Goal: Find specific page/section: Find specific page/section

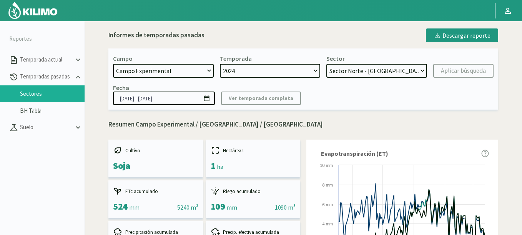
select select "353: Object"
click at [326, 64] on select "Sector Norte - [GEOGRAPHIC_DATA] Sector Sur - [GEOGRAPHIC_DATA]" at bounding box center [376, 71] width 101 height 14
click at [459, 68] on div "Aplicar búsqueda" at bounding box center [463, 70] width 45 height 9
select select "3: Object"
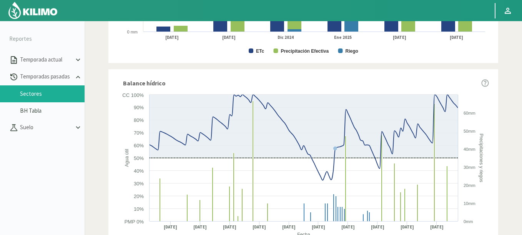
scroll to position [490, 0]
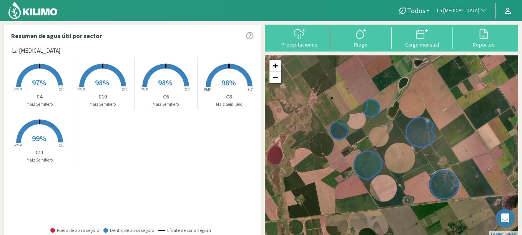
click at [473, 15] on button "La [MEDICAL_DATA]" at bounding box center [462, 10] width 58 height 17
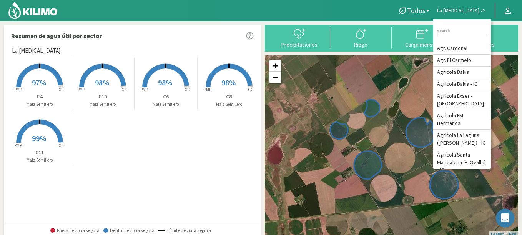
click at [473, 11] on span "La [MEDICAL_DATA]" at bounding box center [458, 11] width 42 height 8
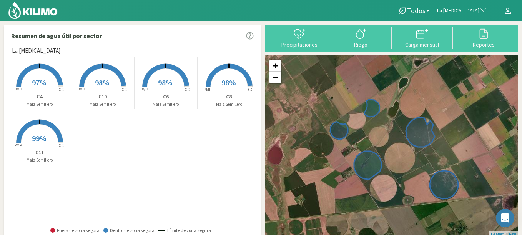
click at [476, 15] on button "La [MEDICAL_DATA]" at bounding box center [462, 10] width 58 height 17
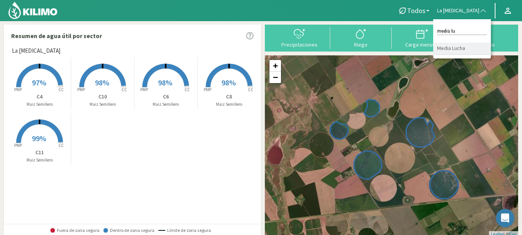
type input "media lu"
click at [472, 49] on li "Media Lucha" at bounding box center [462, 49] width 58 height 12
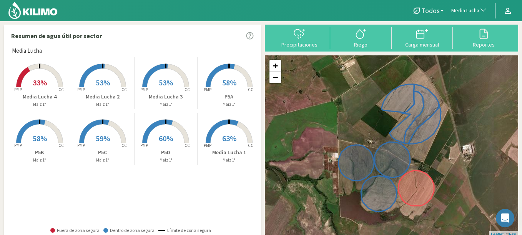
click at [43, 85] on span "33%" at bounding box center [40, 83] width 14 height 10
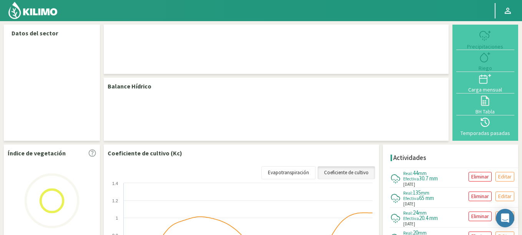
select select "210: Object"
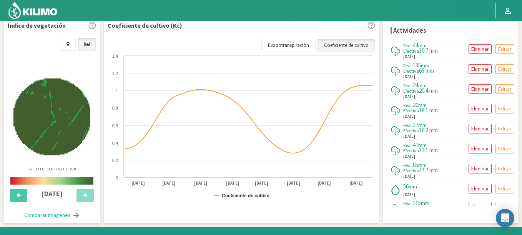
scroll to position [280, 0]
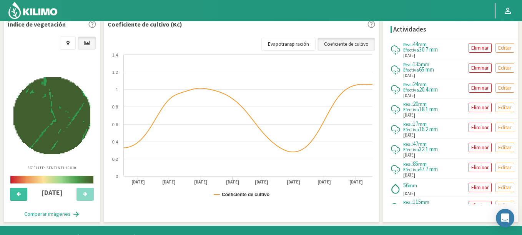
click at [18, 188] on button at bounding box center [18, 193] width 17 height 13
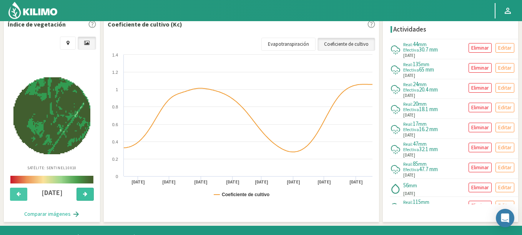
click at [80, 194] on button at bounding box center [84, 193] width 17 height 13
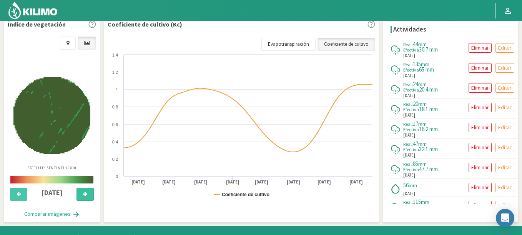
click at [80, 194] on button at bounding box center [84, 193] width 17 height 13
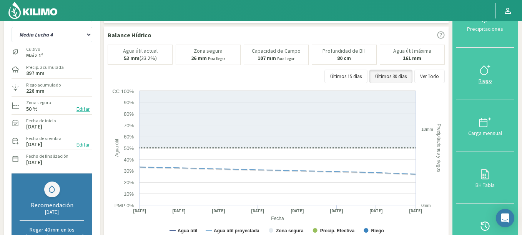
scroll to position [3, 0]
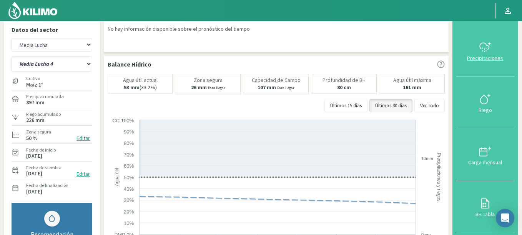
click at [488, 47] on icon at bounding box center [485, 47] width 12 height 12
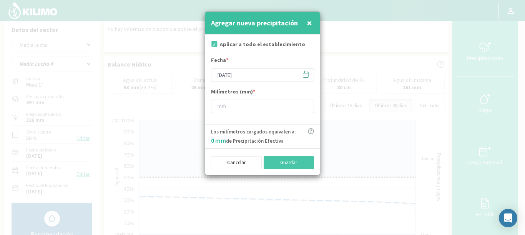
click at [307, 74] on icon at bounding box center [305, 74] width 7 height 7
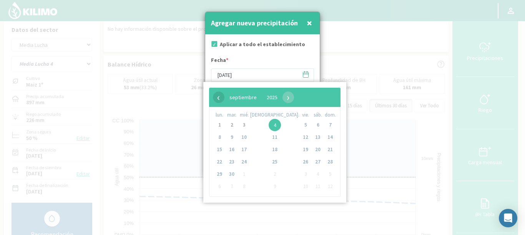
click at [218, 100] on span "‹" at bounding box center [219, 97] width 12 height 12
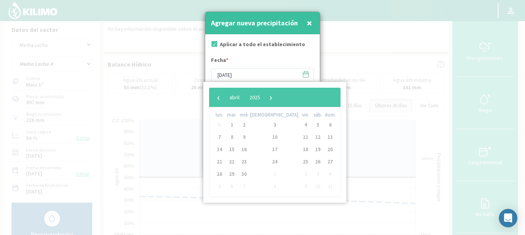
click at [218, 100] on span "‹" at bounding box center [219, 97] width 12 height 12
click at [216, 96] on span "‹" at bounding box center [219, 97] width 12 height 12
click at [280, 100] on span "›" at bounding box center [275, 97] width 12 height 12
click at [315, 22] on div "Agregar nueva precipitación ×" at bounding box center [262, 23] width 114 height 23
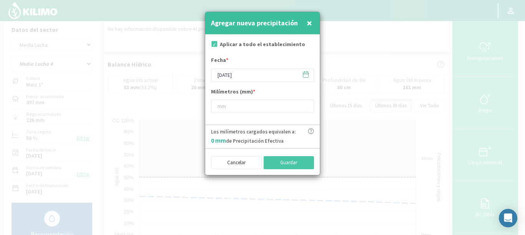
click at [306, 20] on button "×" at bounding box center [309, 22] width 9 height 15
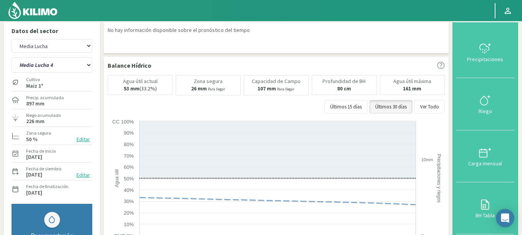
scroll to position [0, 0]
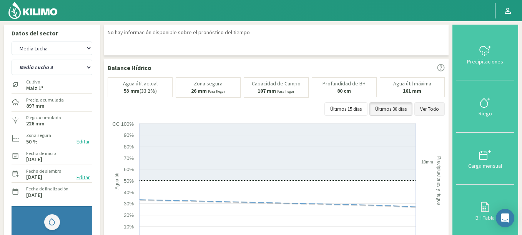
click at [428, 108] on button "Ver Todo" at bounding box center [429, 109] width 30 height 14
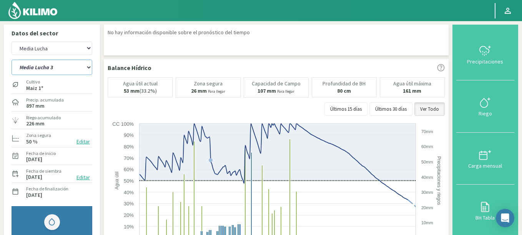
click at [12, 60] on select "Media Lucha 1 Media Lucha 2 Media Lucha 3 Media Lucha 4 P5A P5B P5C P5D" at bounding box center [52, 67] width 81 height 15
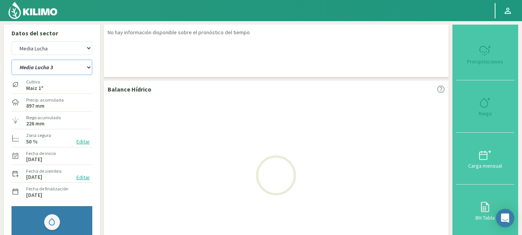
select select "3: Object"
select select "490: Object"
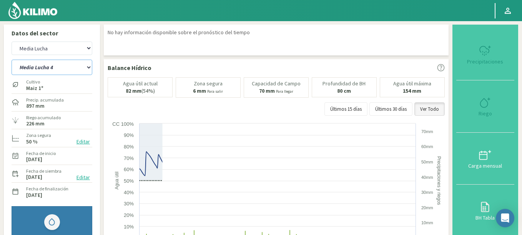
select select "10: Object"
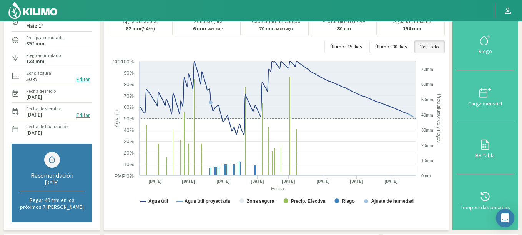
scroll to position [46, 0]
